Goal: Task Accomplishment & Management: Manage account settings

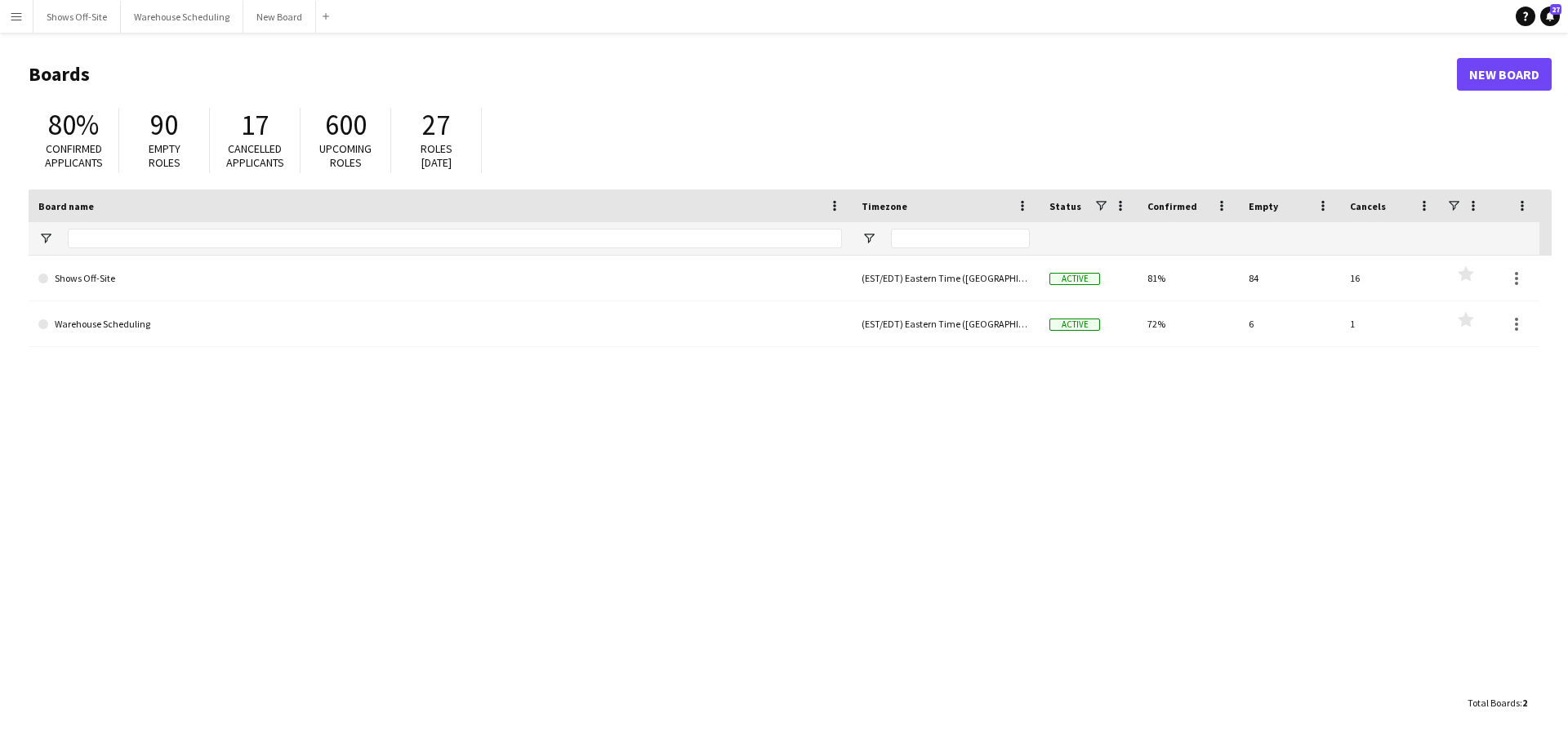
click at [13, 19] on app-icon "Menu" at bounding box center [16, 16] width 13 height 13
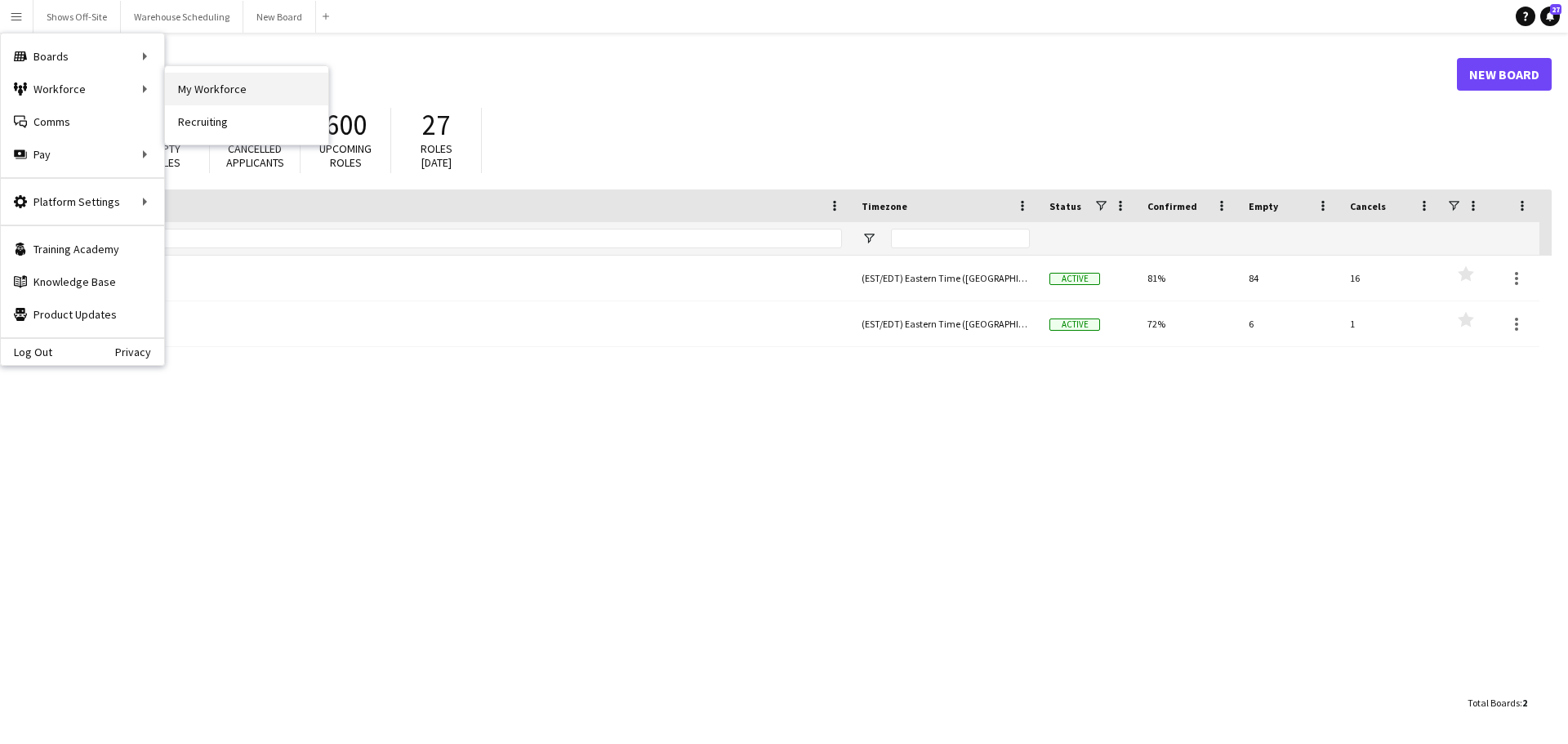
click at [260, 88] on link "My Workforce" at bounding box center [246, 89] width 163 height 32
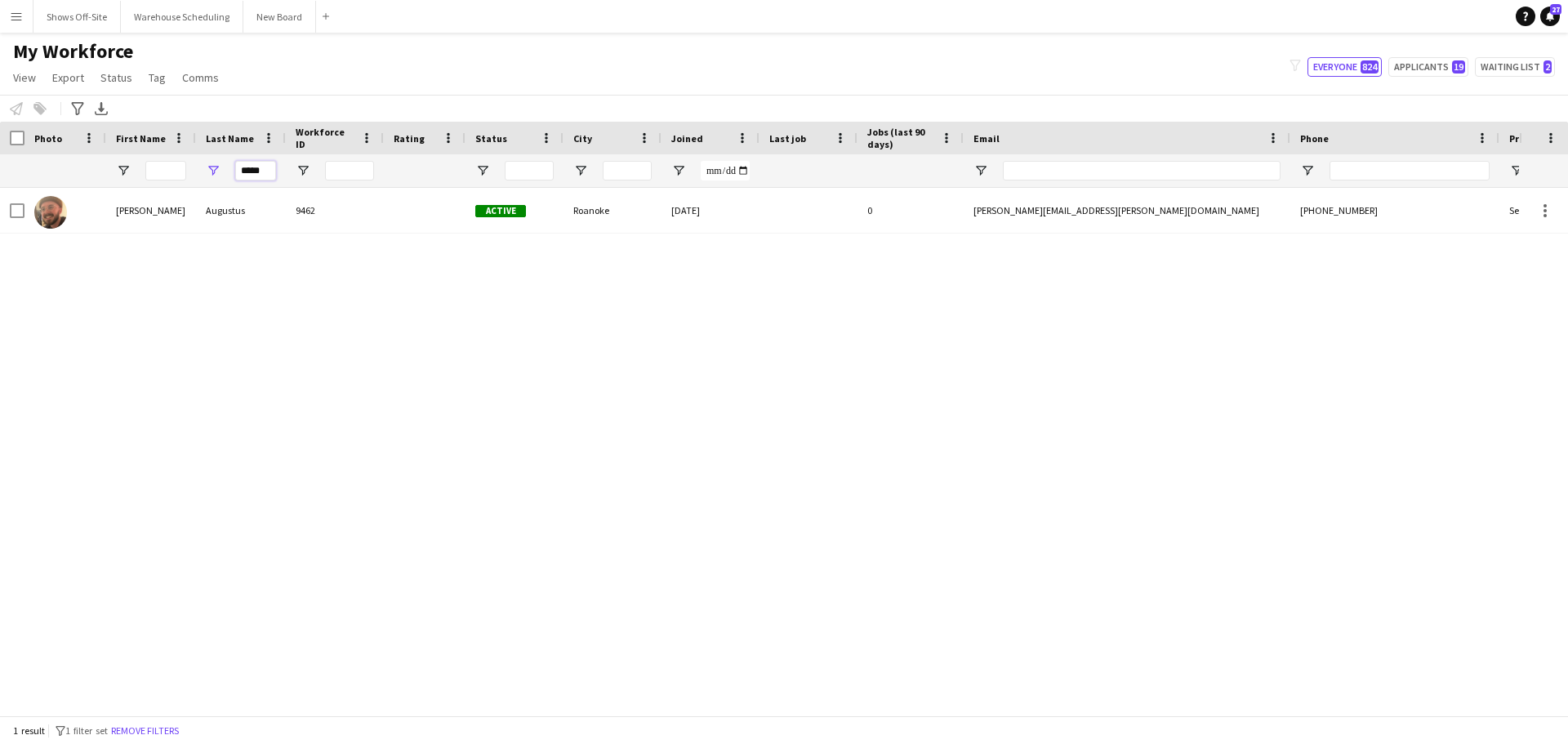
drag, startPoint x: 269, startPoint y: 172, endPoint x: 138, endPoint y: 188, distance: 132.0
click at [140, 188] on div "Workforce Details Photo First Name" at bounding box center [784, 418] width 1568 height 594
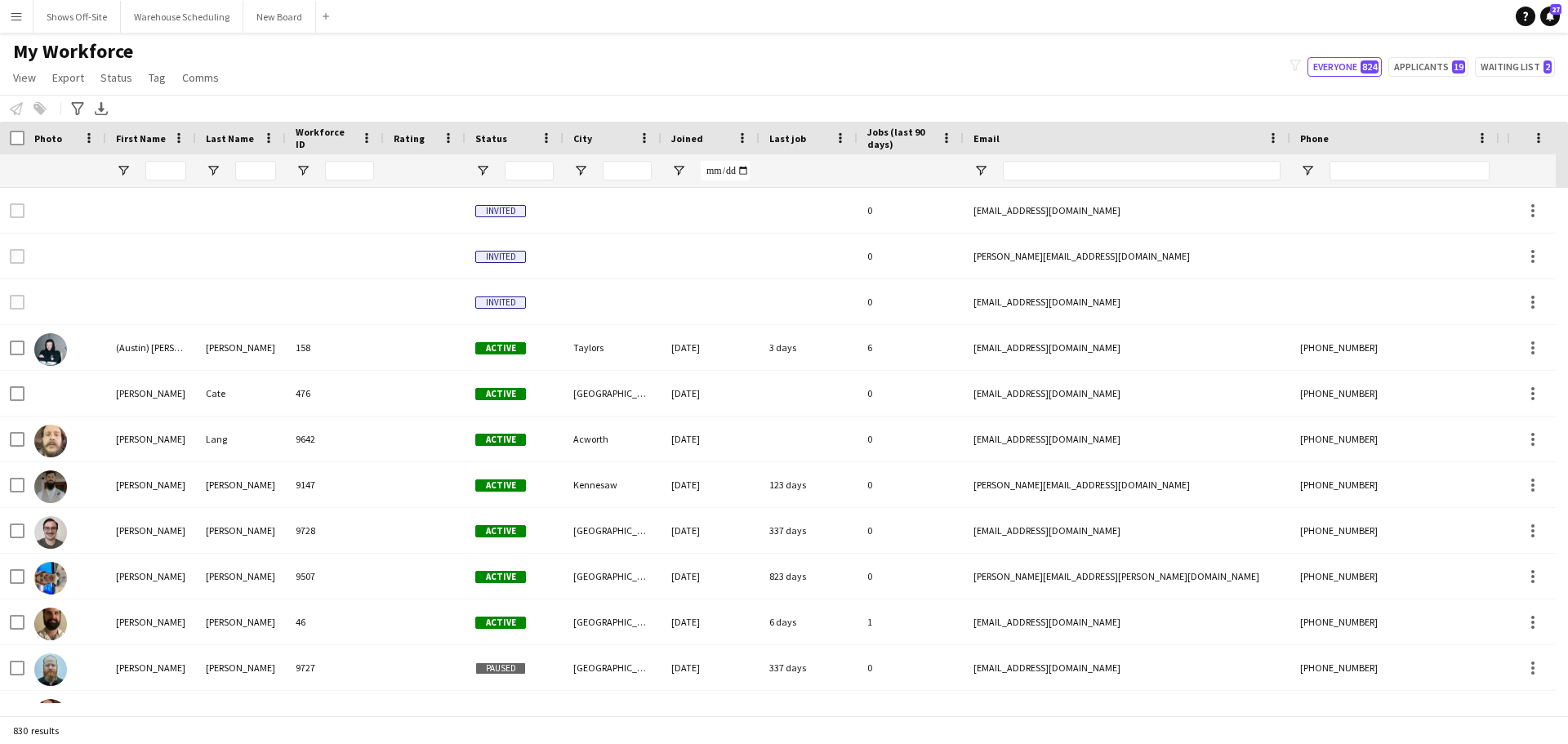
click at [154, 182] on div at bounding box center [166, 170] width 41 height 32
click at [161, 170] on input "First Name Filter Input" at bounding box center [166, 171] width 41 height 20
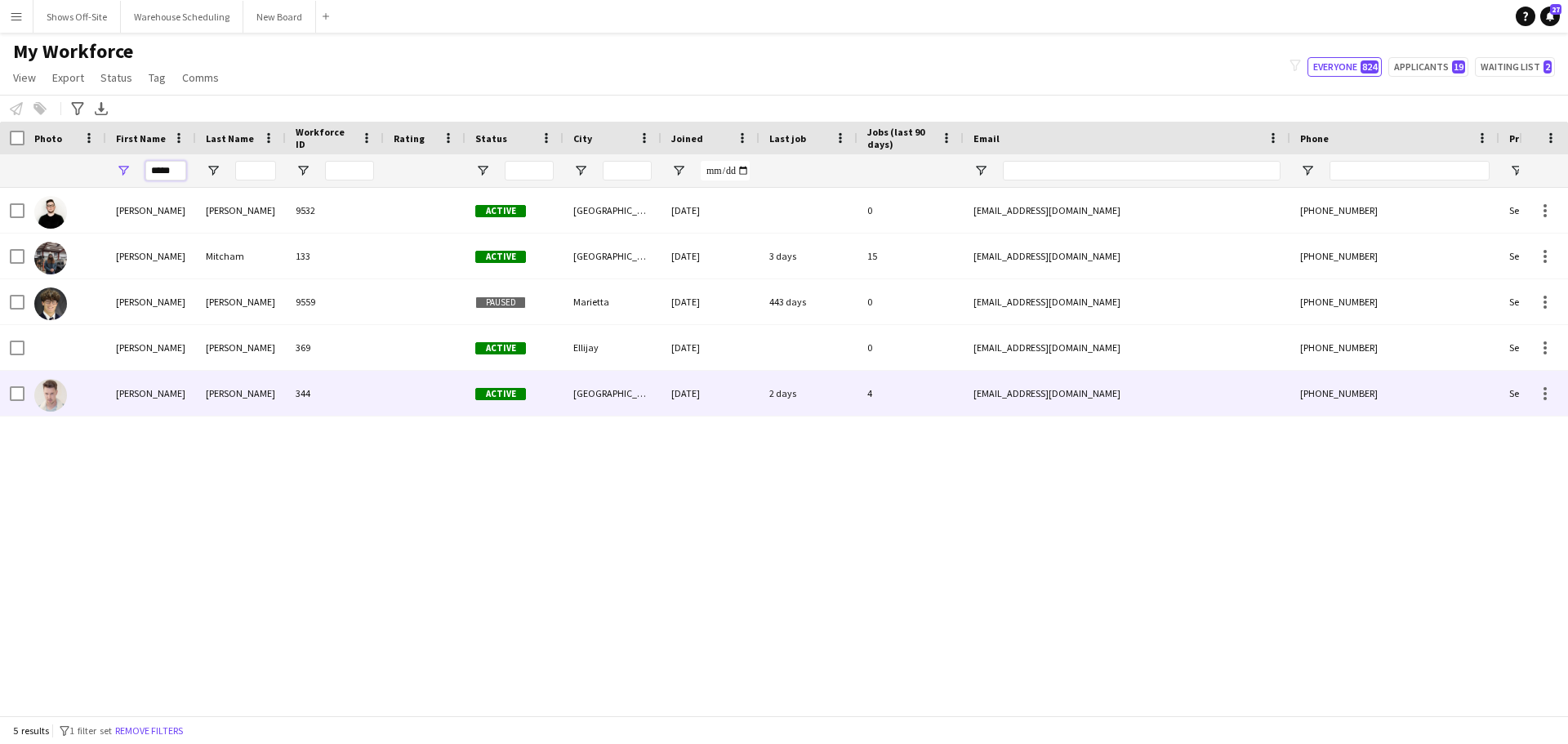
type input "*****"
click at [228, 397] on div "[PERSON_NAME]" at bounding box center [241, 393] width 89 height 45
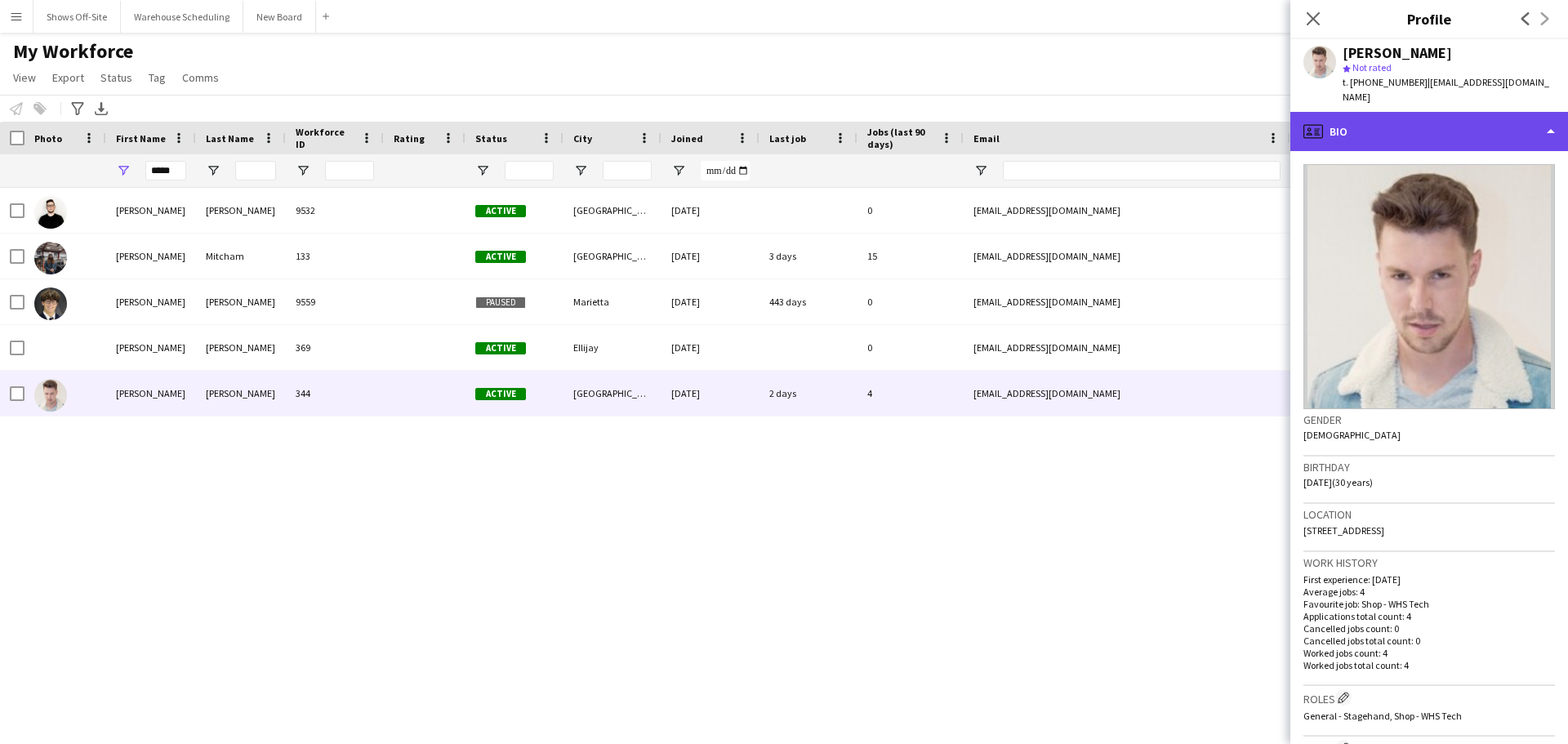
click at [1387, 112] on div "profile Bio" at bounding box center [1429, 132] width 277 height 39
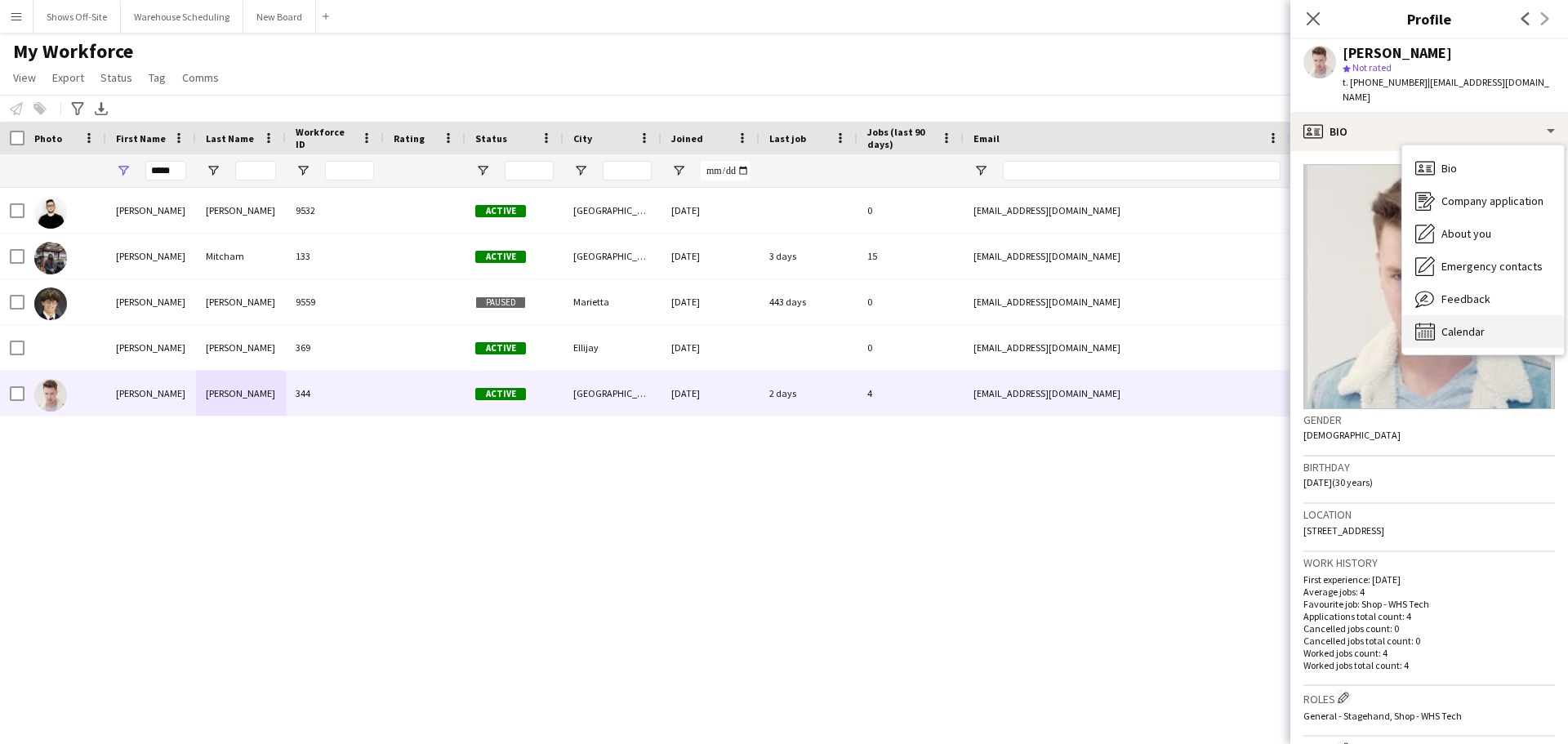
click at [1477, 324] on span "Calendar" at bounding box center [1462, 331] width 43 height 14
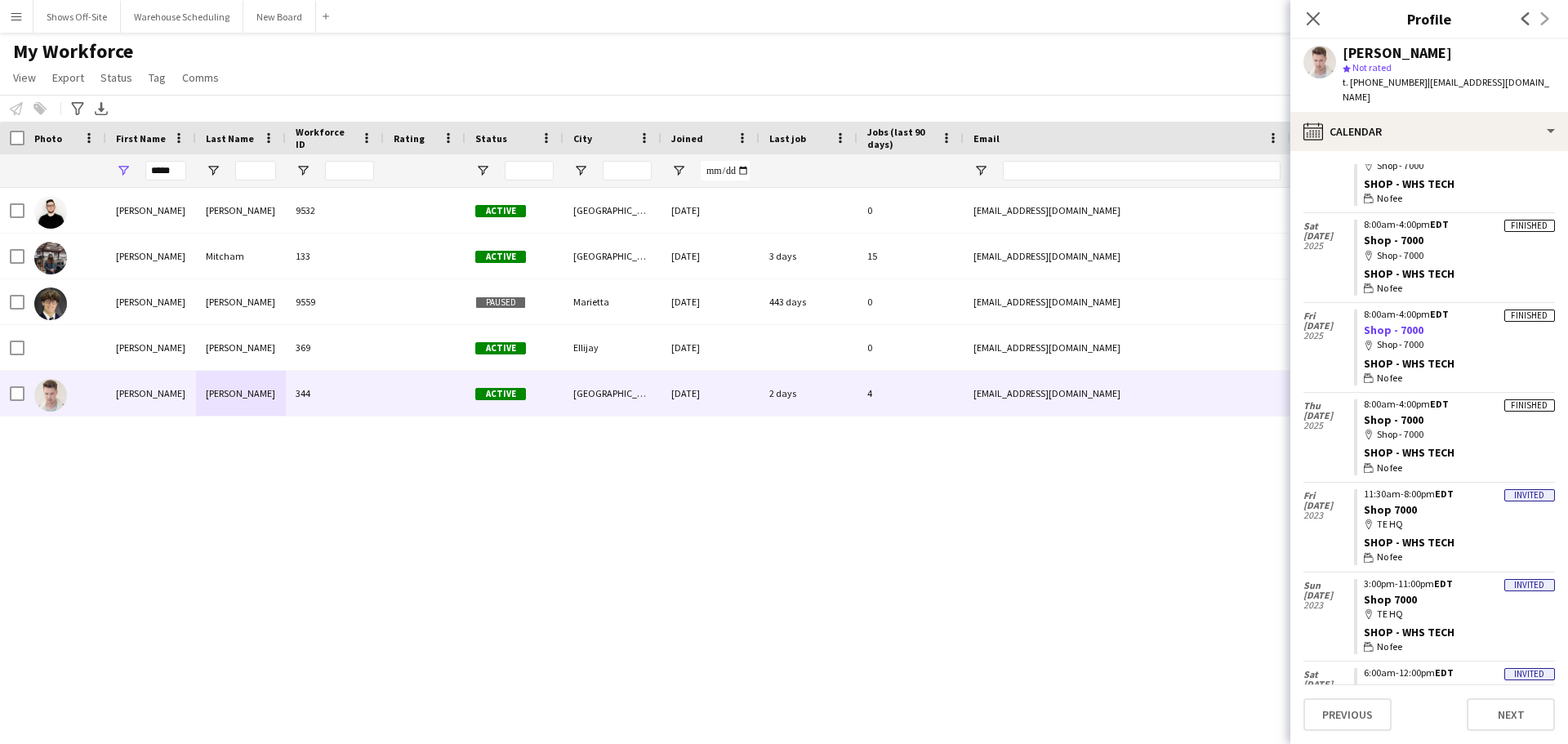
scroll to position [81, 0]
